Goal: Information Seeking & Learning: Learn about a topic

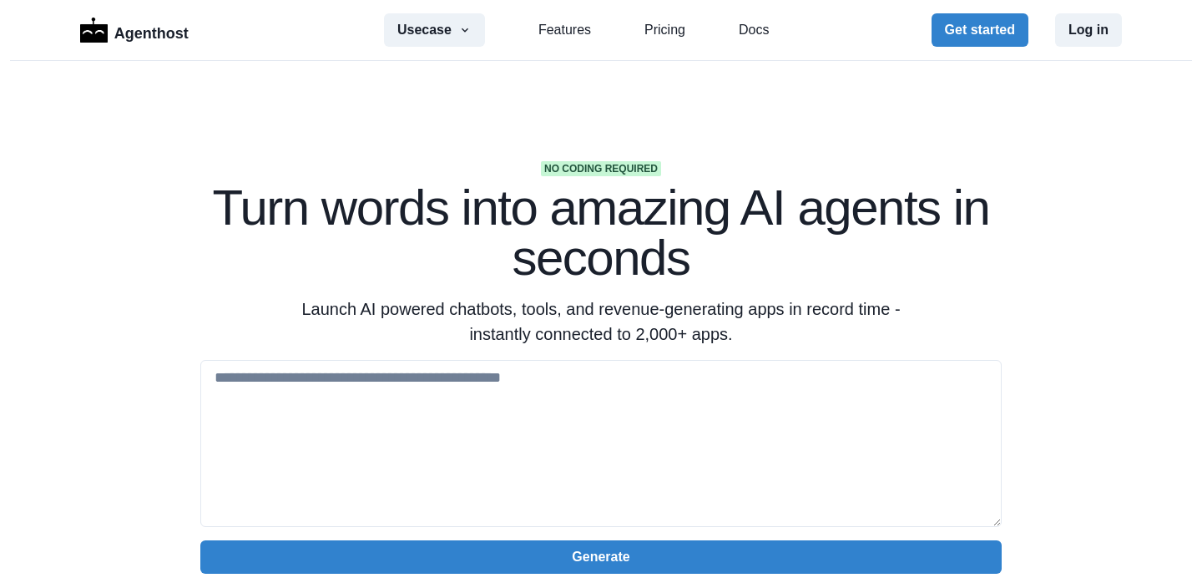
click at [868, 142] on section "No coding required Turn words into amazing AI agents in seconds Launch AI power…" at bounding box center [601, 526] width 1202 height 931
click at [573, 33] on link "Features" at bounding box center [565, 30] width 53 height 20
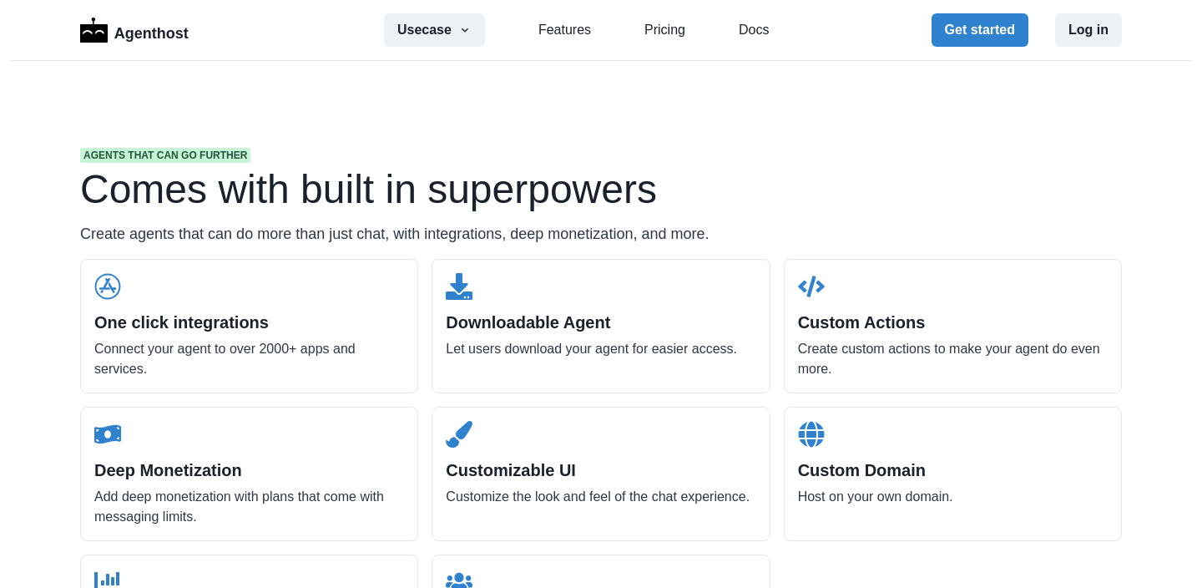
scroll to position [1596, 0]
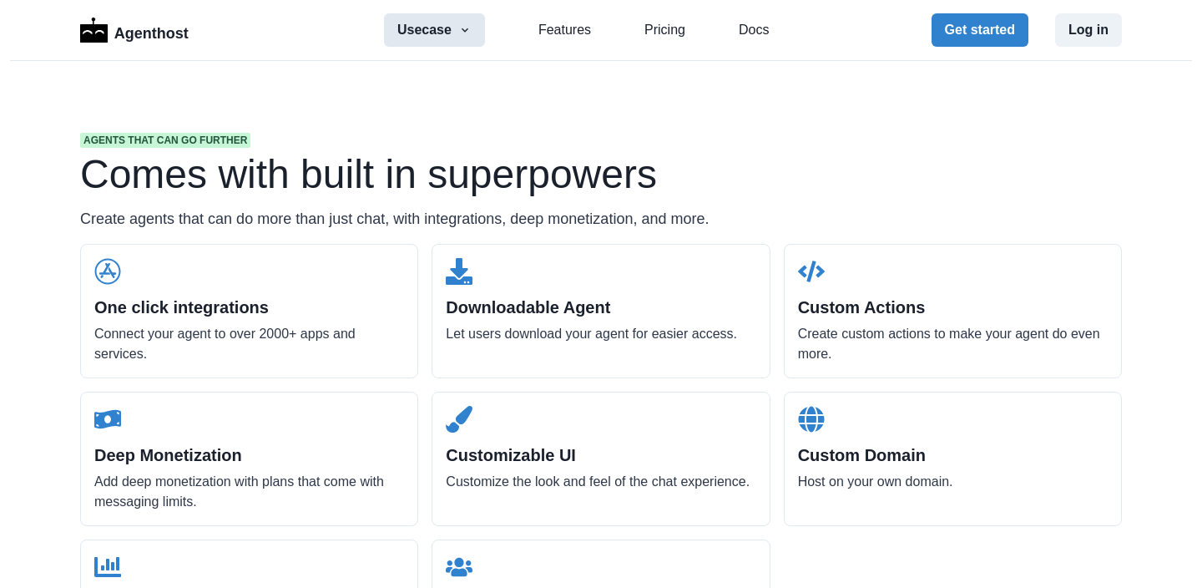
click at [450, 33] on button "Usecase" at bounding box center [434, 29] width 101 height 33
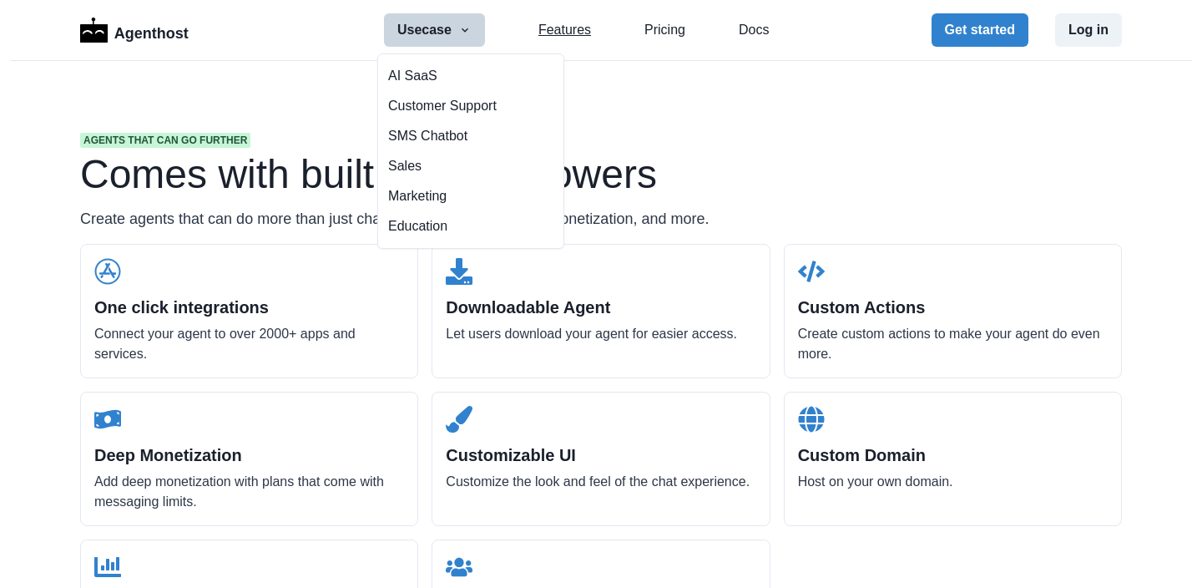
click at [557, 30] on link "Features" at bounding box center [565, 30] width 53 height 20
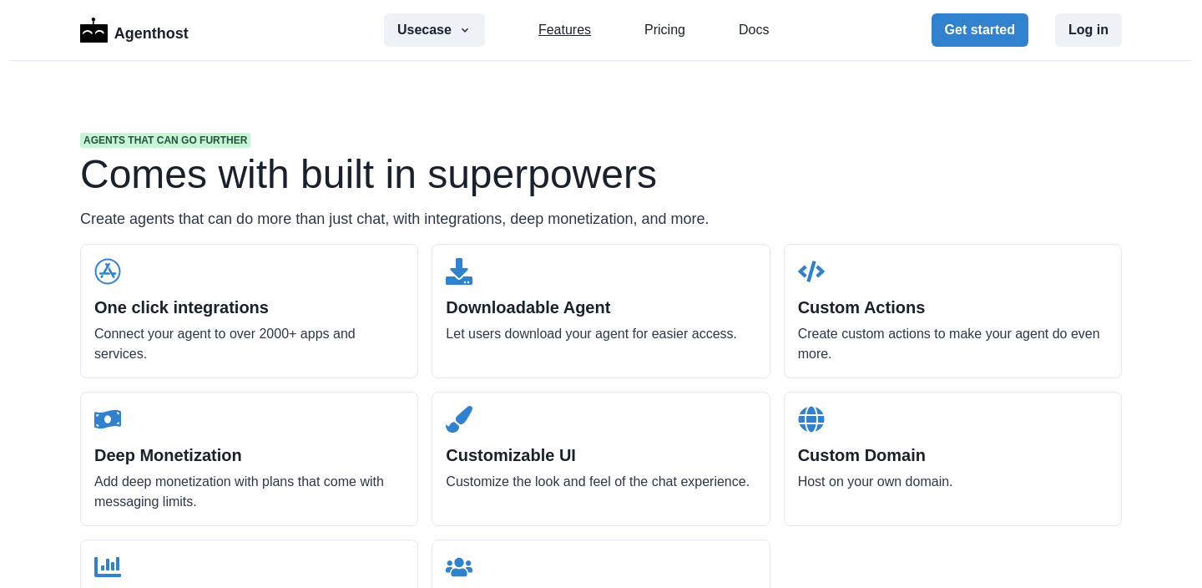
click at [559, 31] on link "Features" at bounding box center [565, 30] width 53 height 20
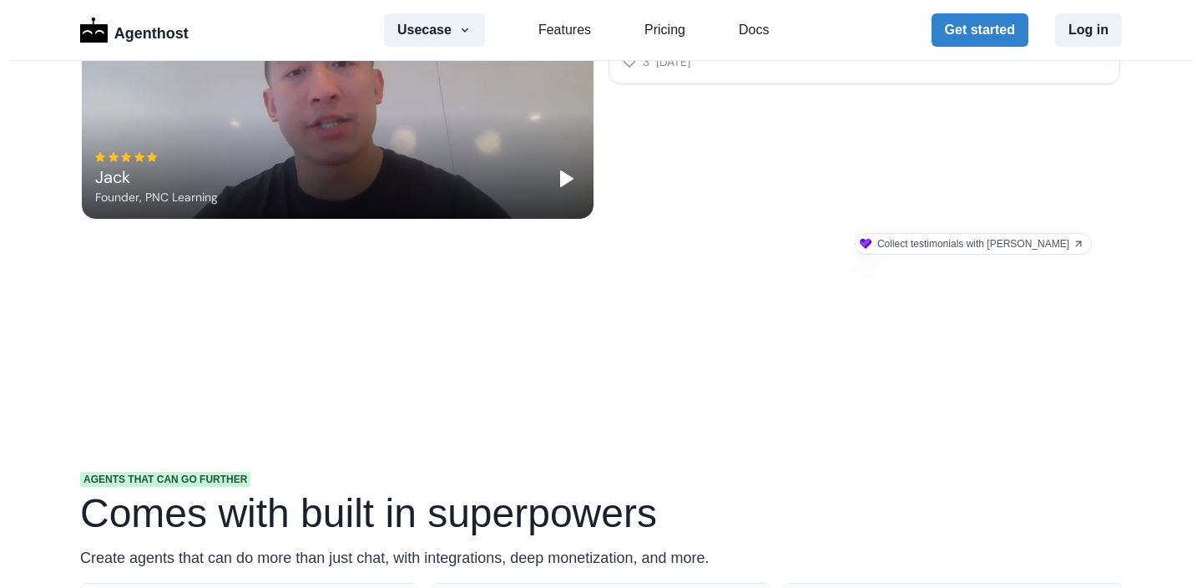
scroll to position [0, 0]
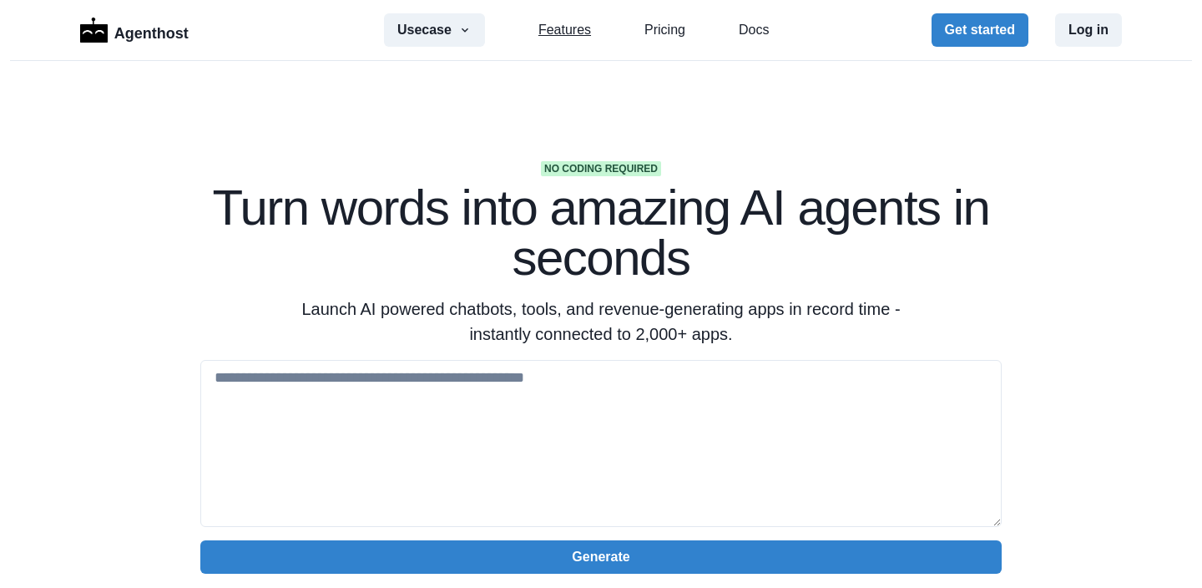
click at [555, 32] on link "Features" at bounding box center [565, 30] width 53 height 20
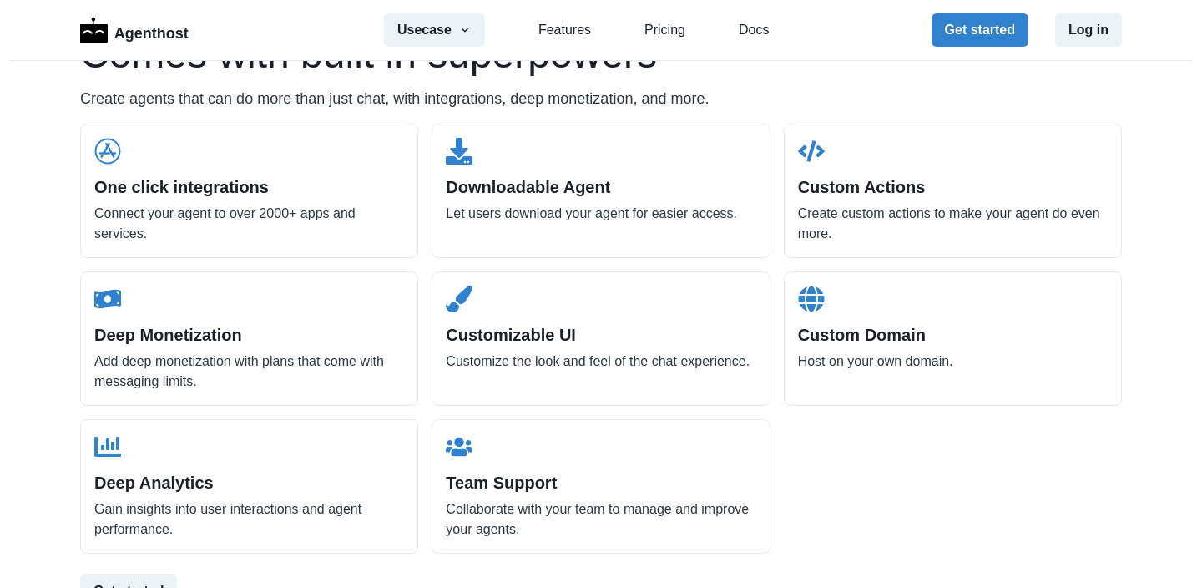
scroll to position [1783, 0]
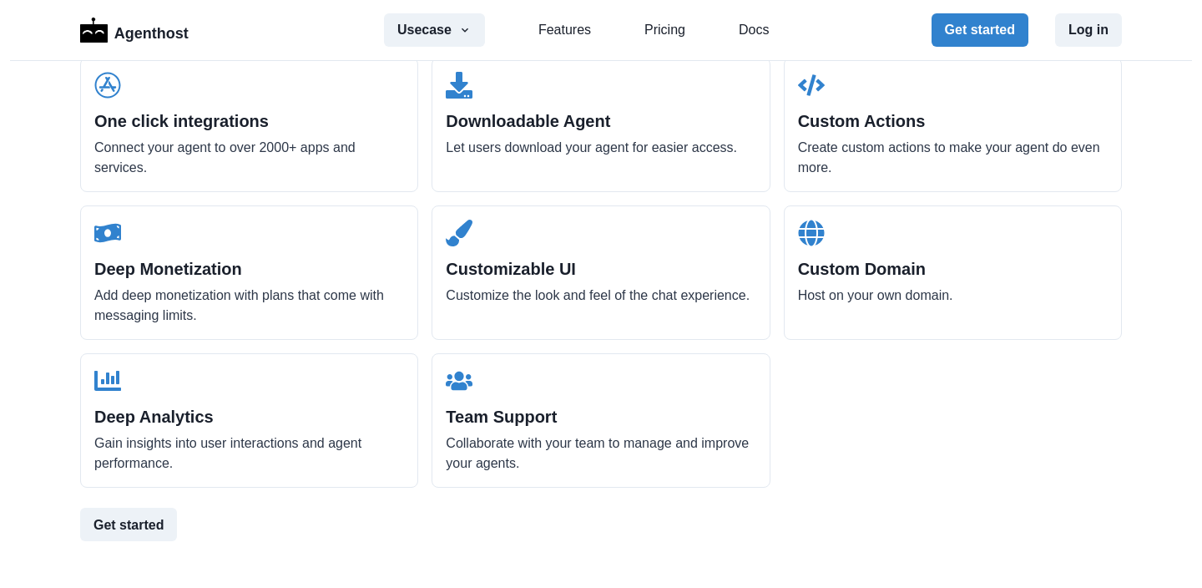
click at [203, 114] on h2 "One click integrations" at bounding box center [249, 121] width 310 height 20
drag, startPoint x: 199, startPoint y: 134, endPoint x: 251, endPoint y: 164, distance: 60.2
click at [251, 164] on div "One click integrations Connect your agent to over 2000+ apps and services." at bounding box center [249, 125] width 338 height 134
click at [251, 164] on p "Connect your agent to over 2000+ apps and services." at bounding box center [249, 158] width 310 height 40
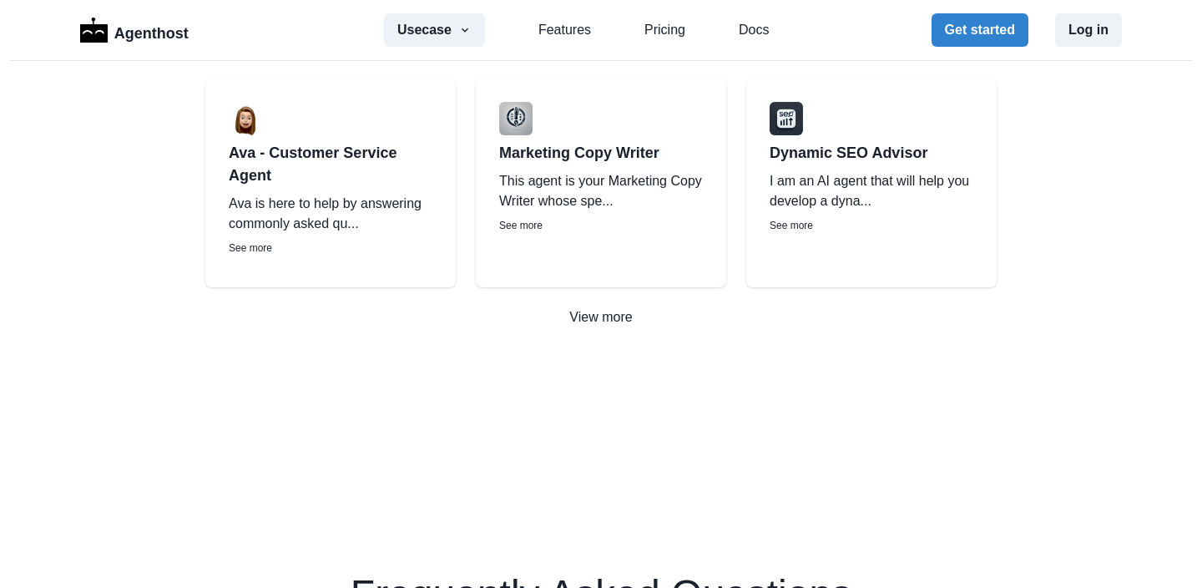
scroll to position [2507, 0]
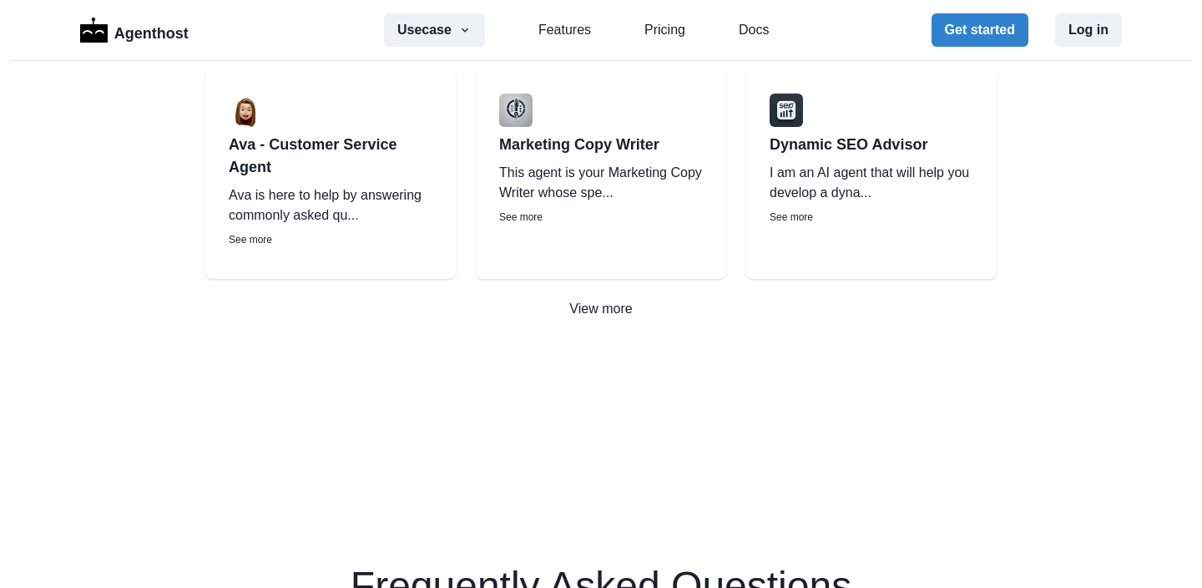
click at [246, 232] on p "See more" at bounding box center [331, 239] width 204 height 15
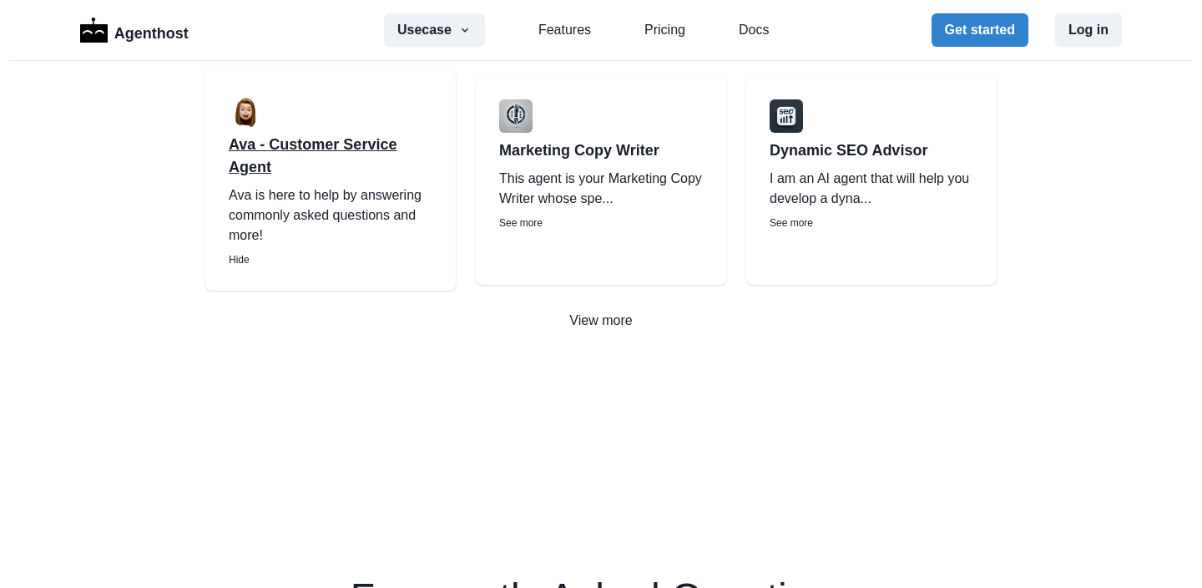
click at [261, 149] on p "Ava - Customer Service Agent" at bounding box center [331, 156] width 204 height 45
click at [578, 29] on link "Features" at bounding box center [565, 30] width 53 height 20
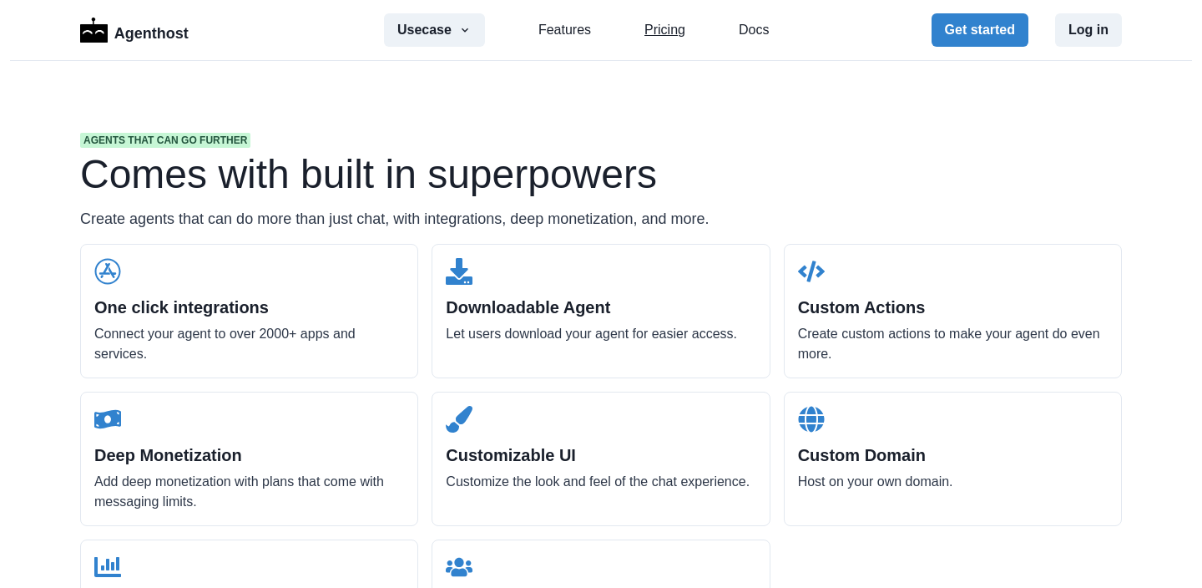
click at [662, 28] on link "Pricing" at bounding box center [665, 30] width 41 height 20
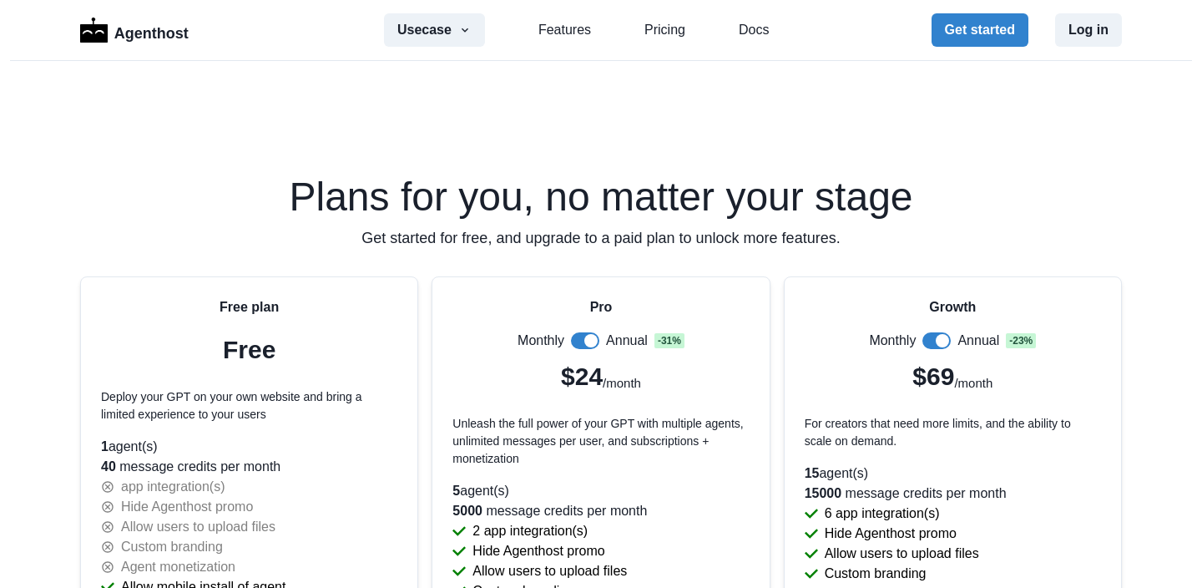
scroll to position [3413, 0]
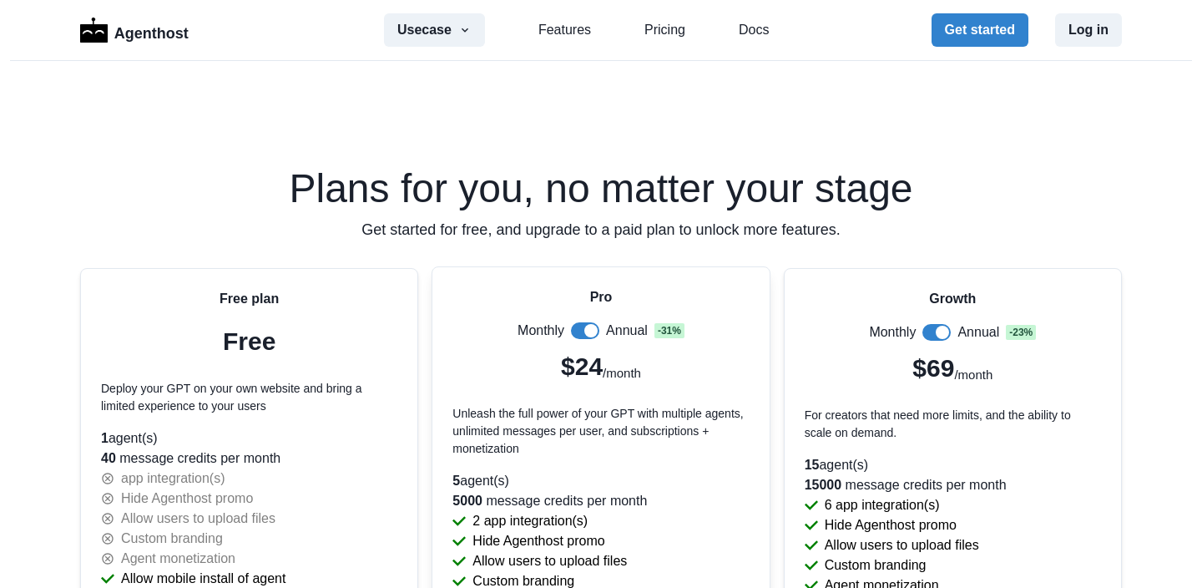
click at [574, 327] on span at bounding box center [585, 330] width 28 height 17
click at [923, 328] on span at bounding box center [937, 330] width 28 height 17
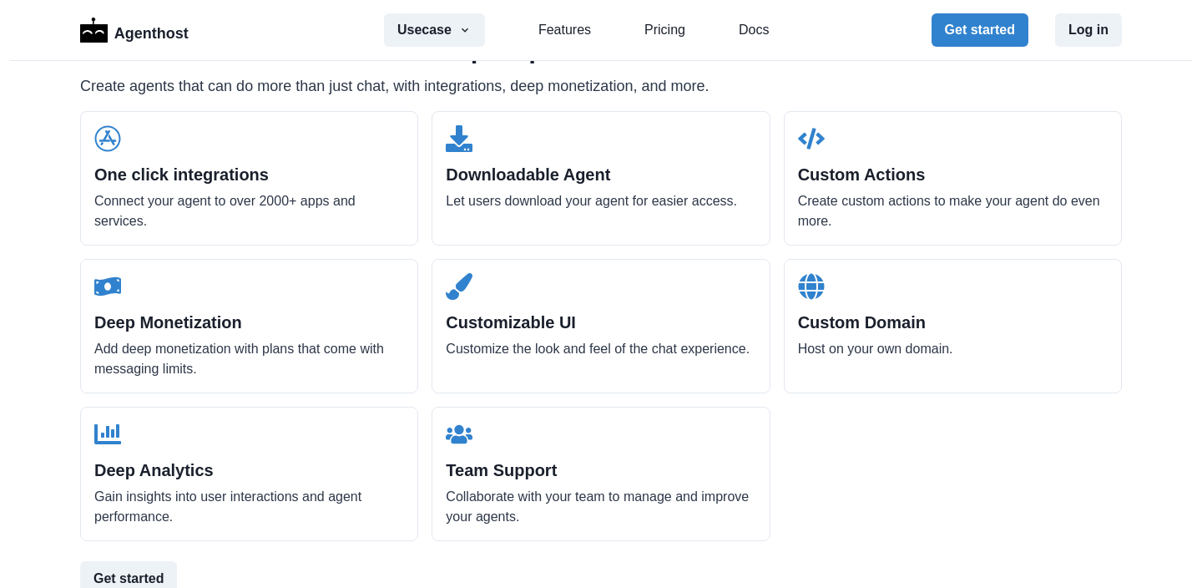
scroll to position [0, 0]
